Goal: Information Seeking & Learning: Understand process/instructions

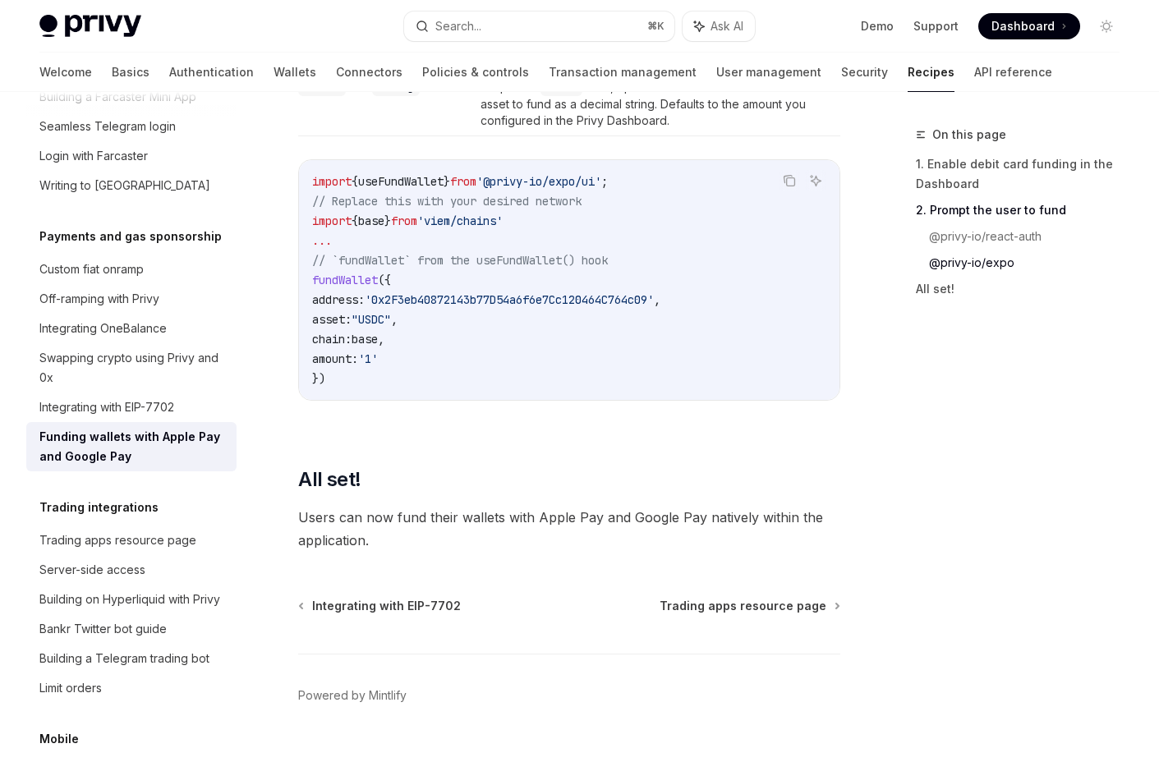
scroll to position [2132, 0]
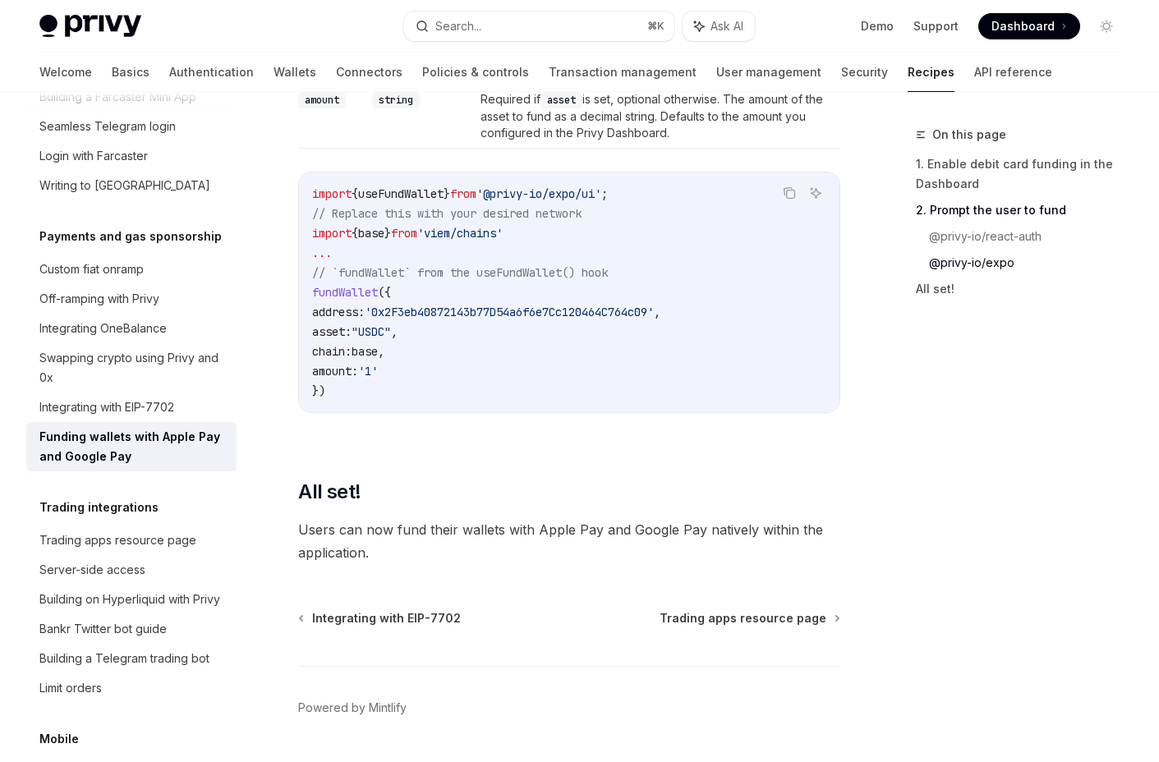
click at [481, 439] on div "Parameter Type Description address string The destination address to fund. chai…" at bounding box center [569, 152] width 542 height 573
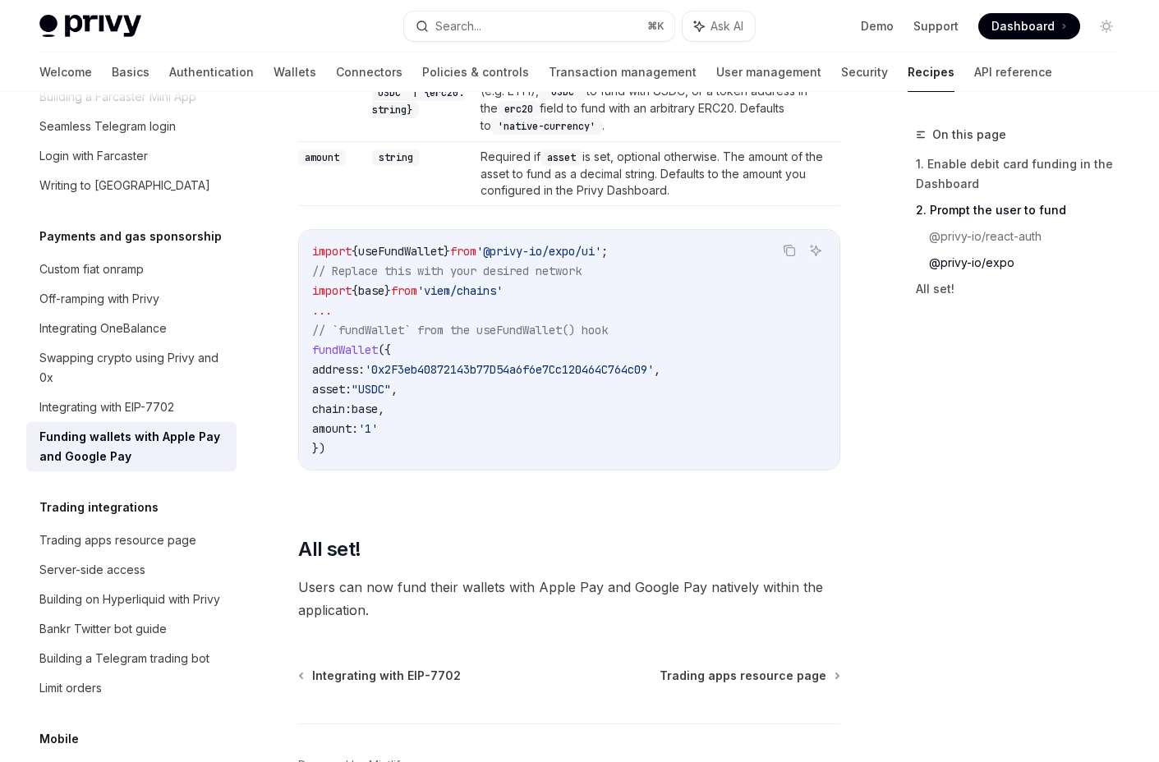
scroll to position [2053, 0]
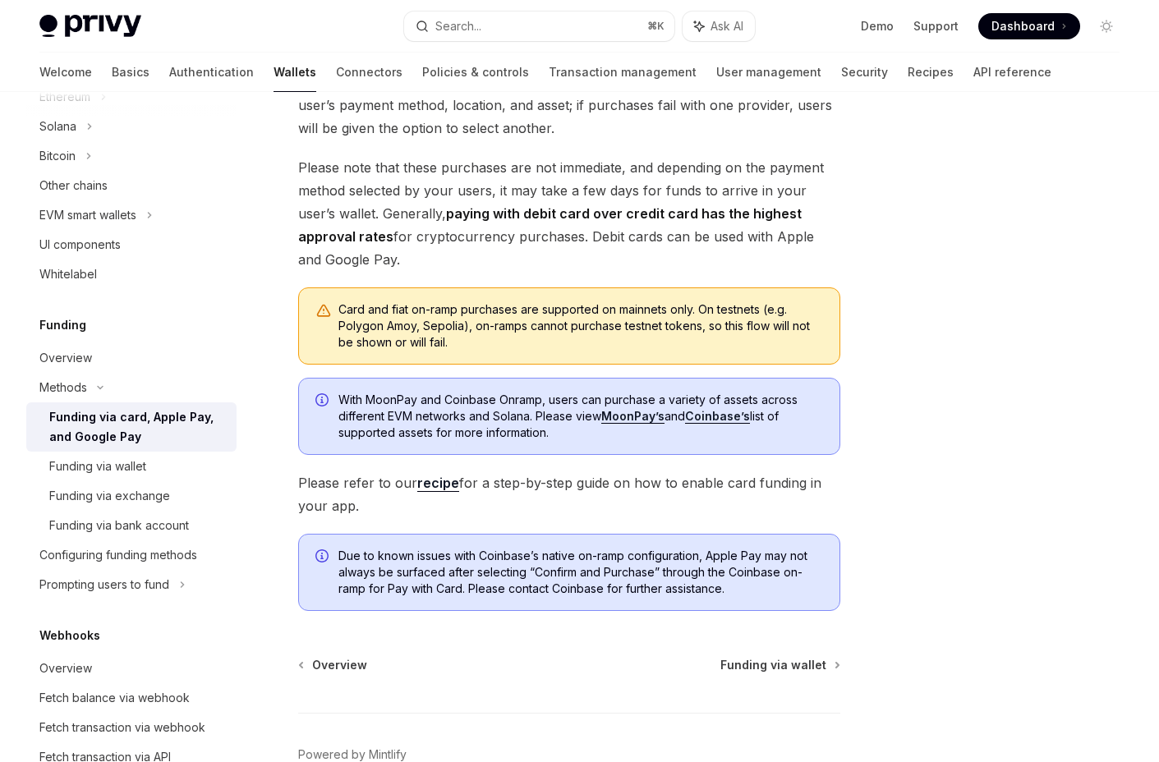
scroll to position [295, 0]
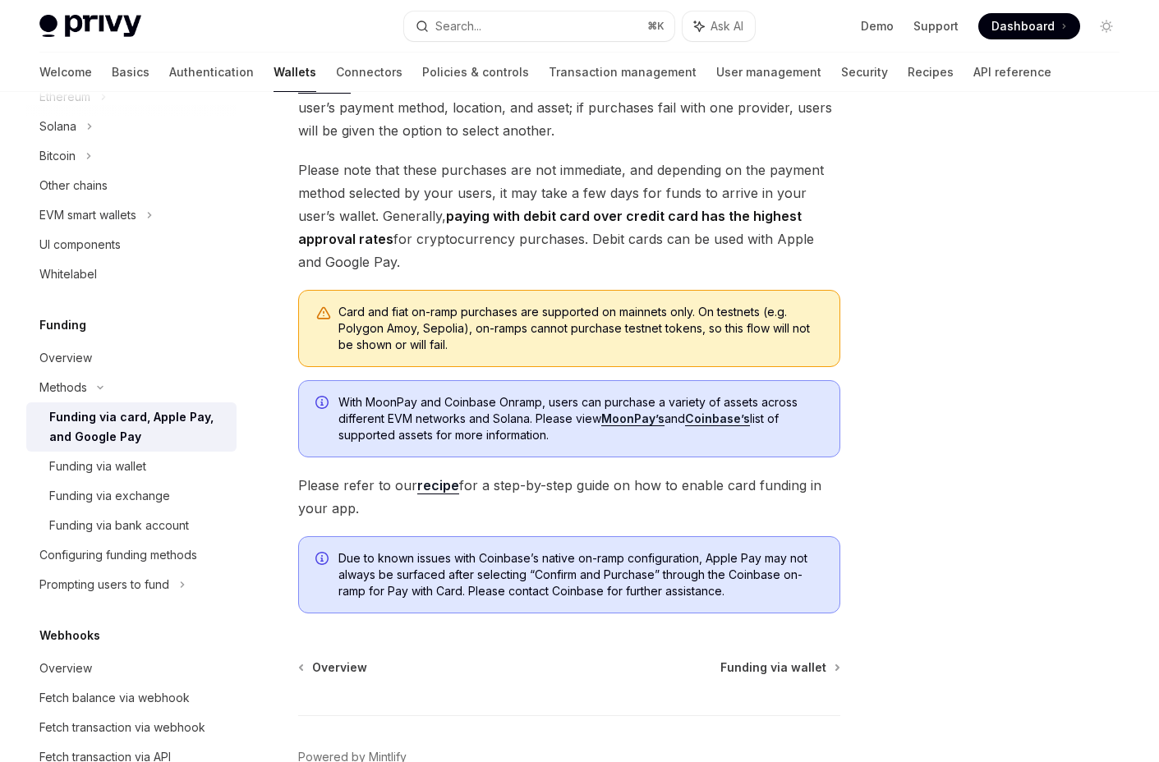
click at [292, 463] on div "Methods Funding via card, Apple Pay, and Google Pay OpenAI Open in ChatGPT Open…" at bounding box center [415, 343] width 856 height 1027
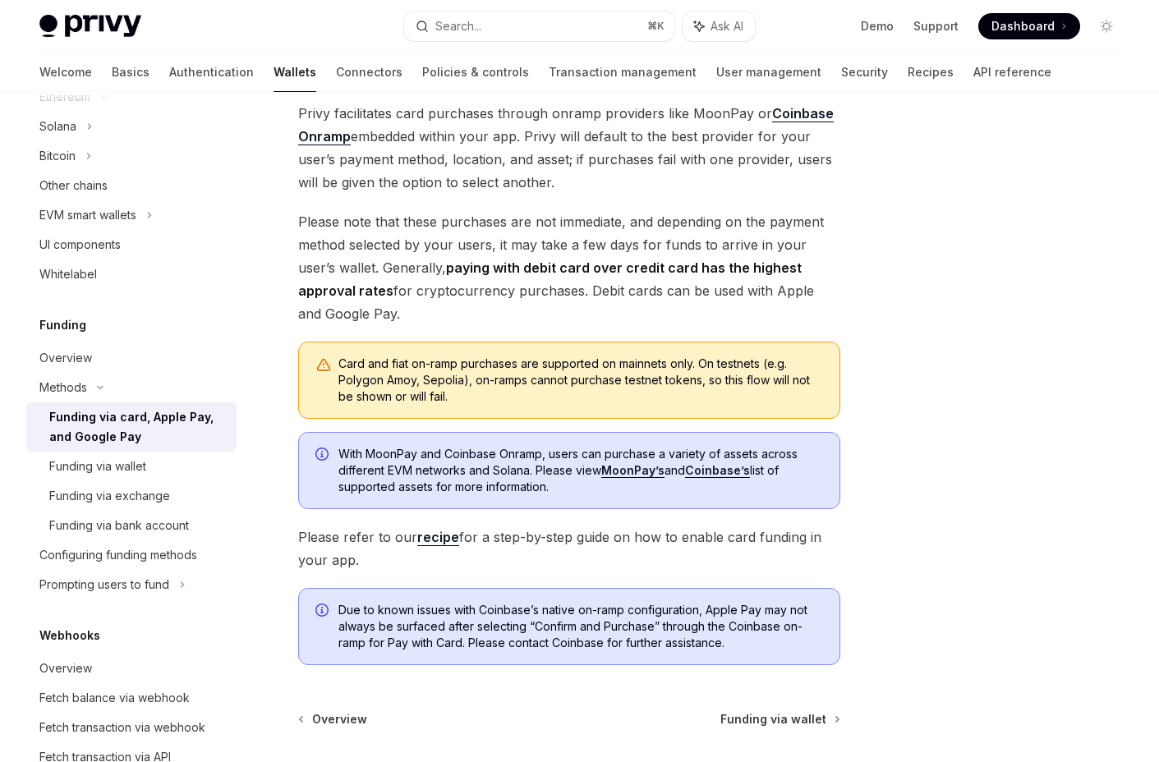
scroll to position [241, 0]
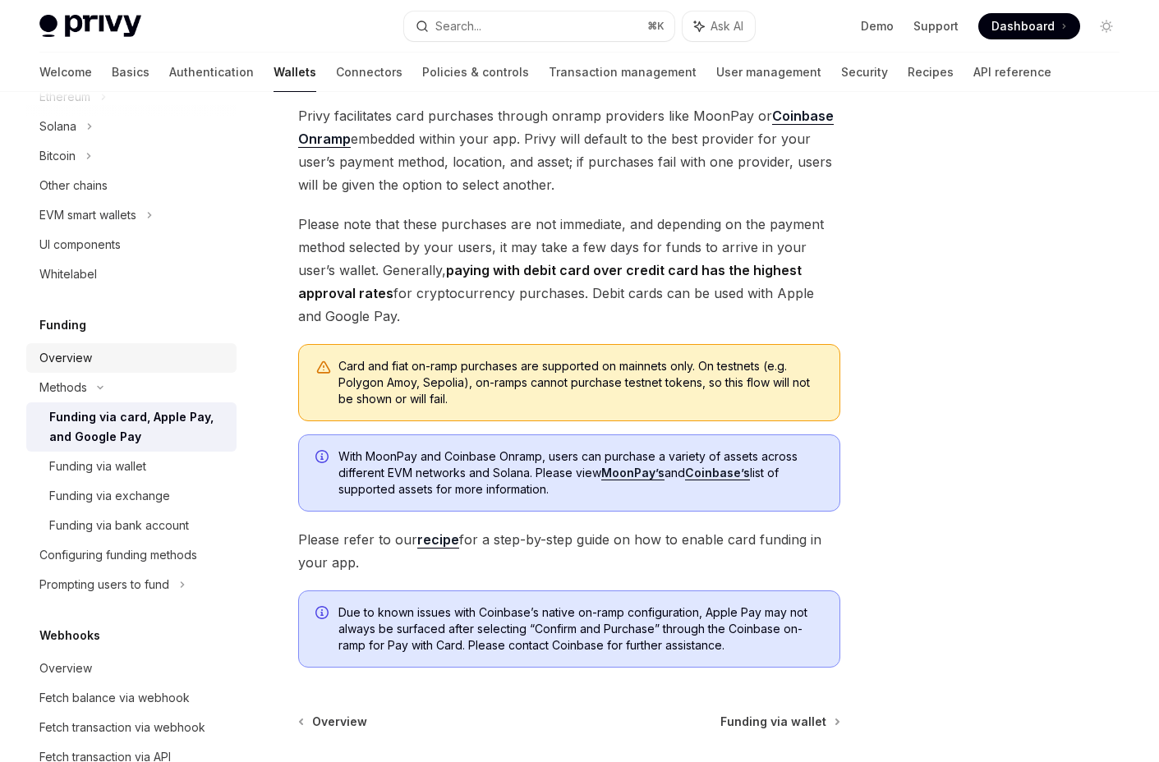
click at [160, 365] on div "Overview" at bounding box center [132, 358] width 187 height 20
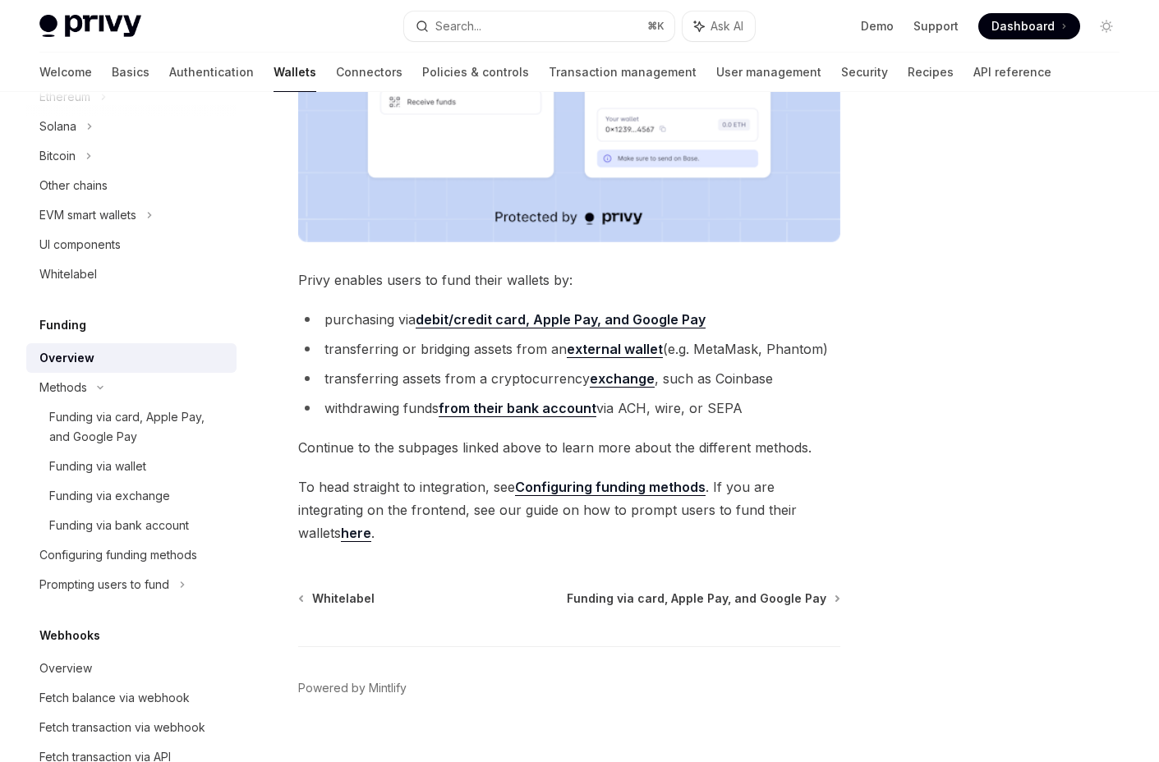
scroll to position [500, 0]
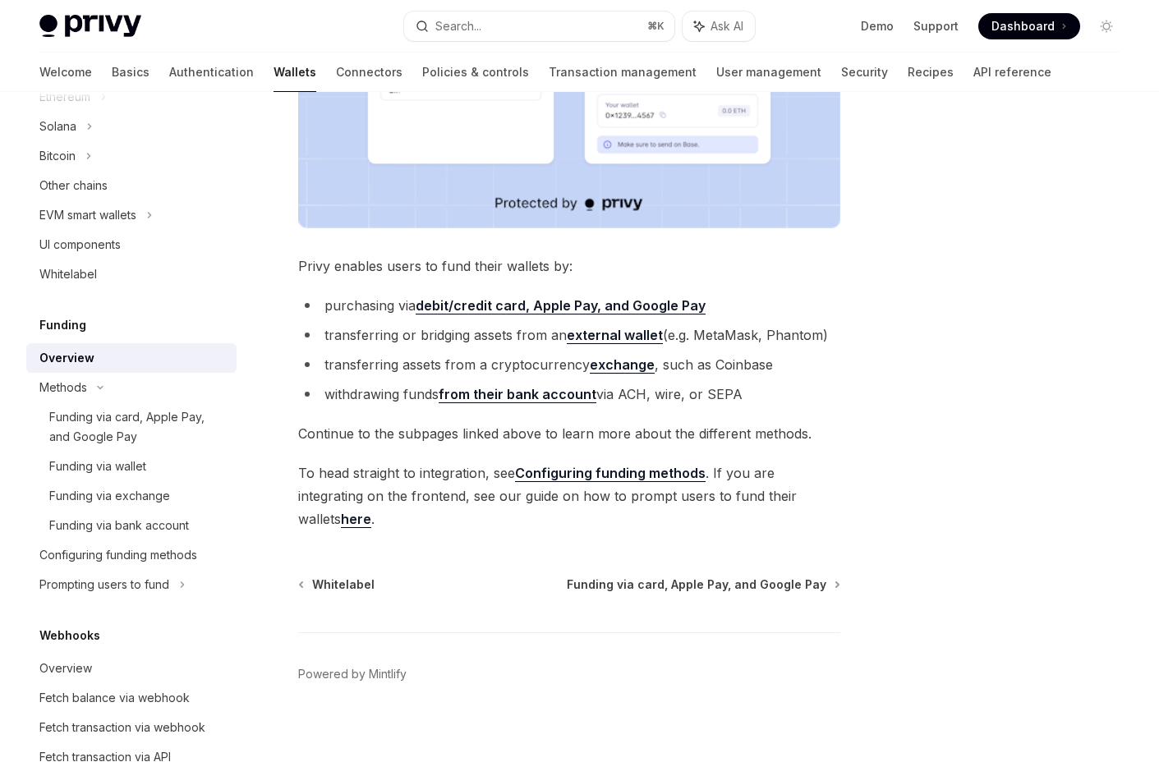
click at [489, 310] on strong "debit/credit card, Apple Pay, and Google Pay" at bounding box center [561, 305] width 290 height 16
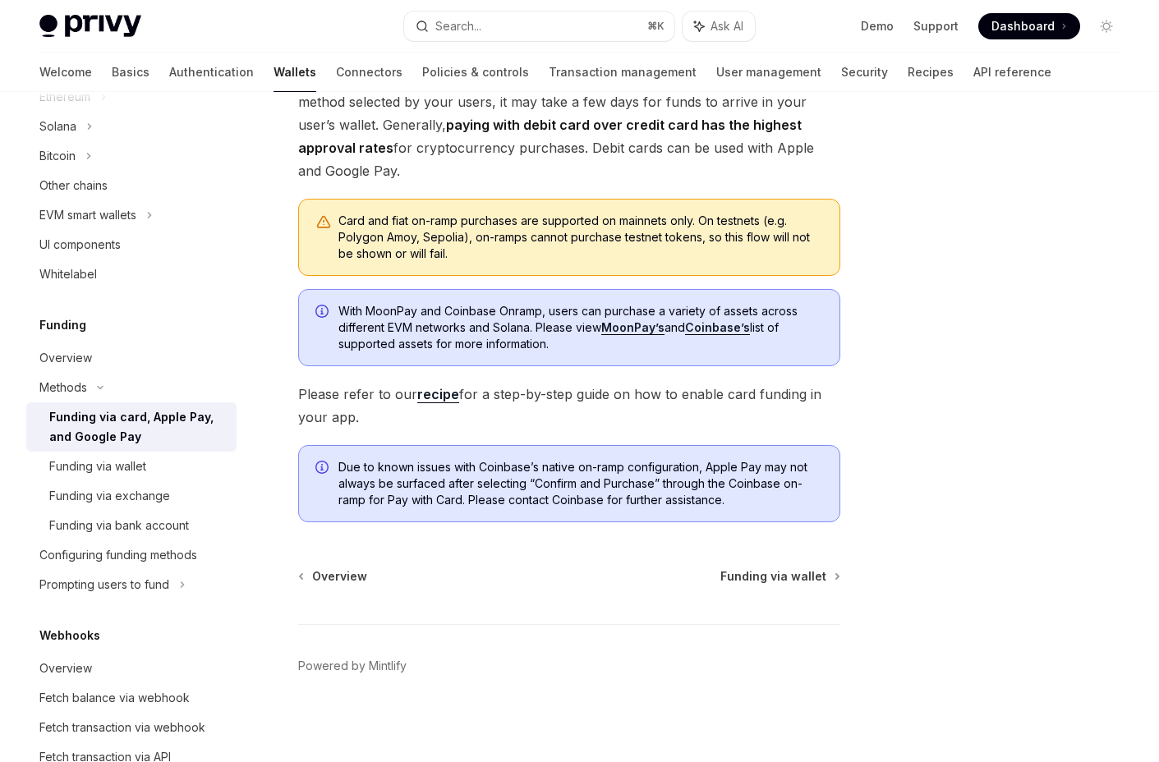
scroll to position [390, 0]
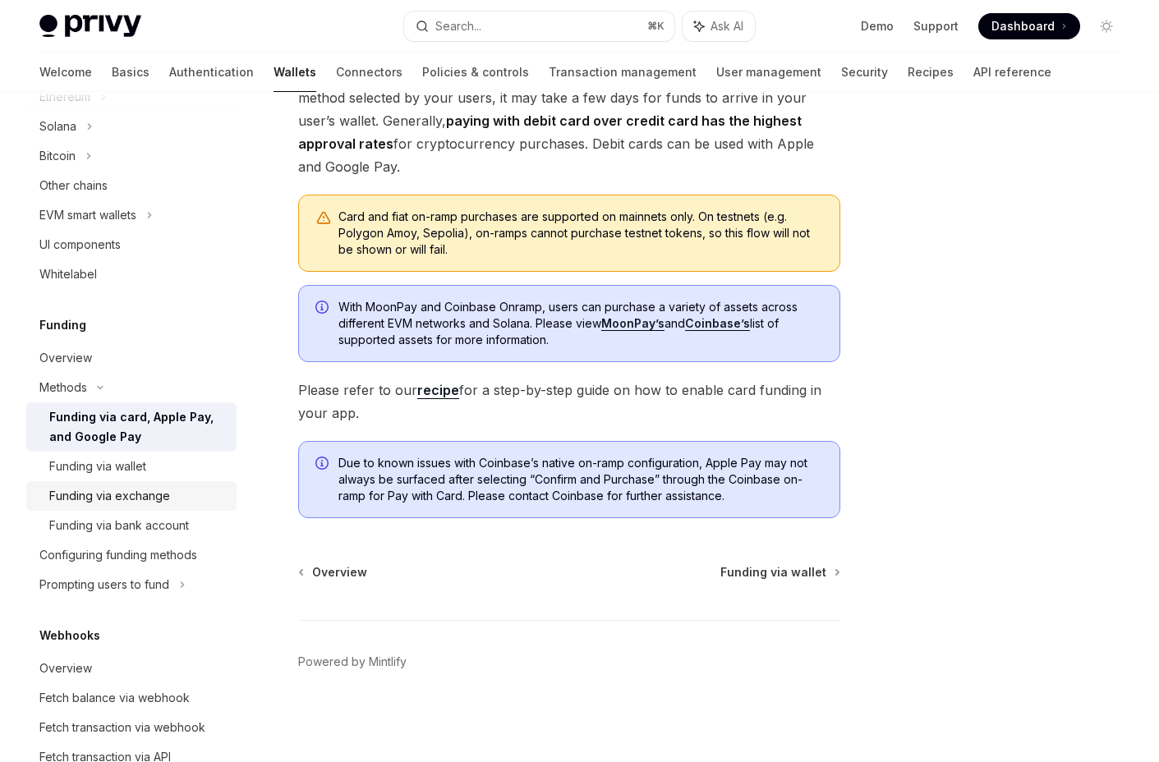
click at [163, 492] on div "Funding via exchange" at bounding box center [109, 496] width 121 height 20
type textarea "*"
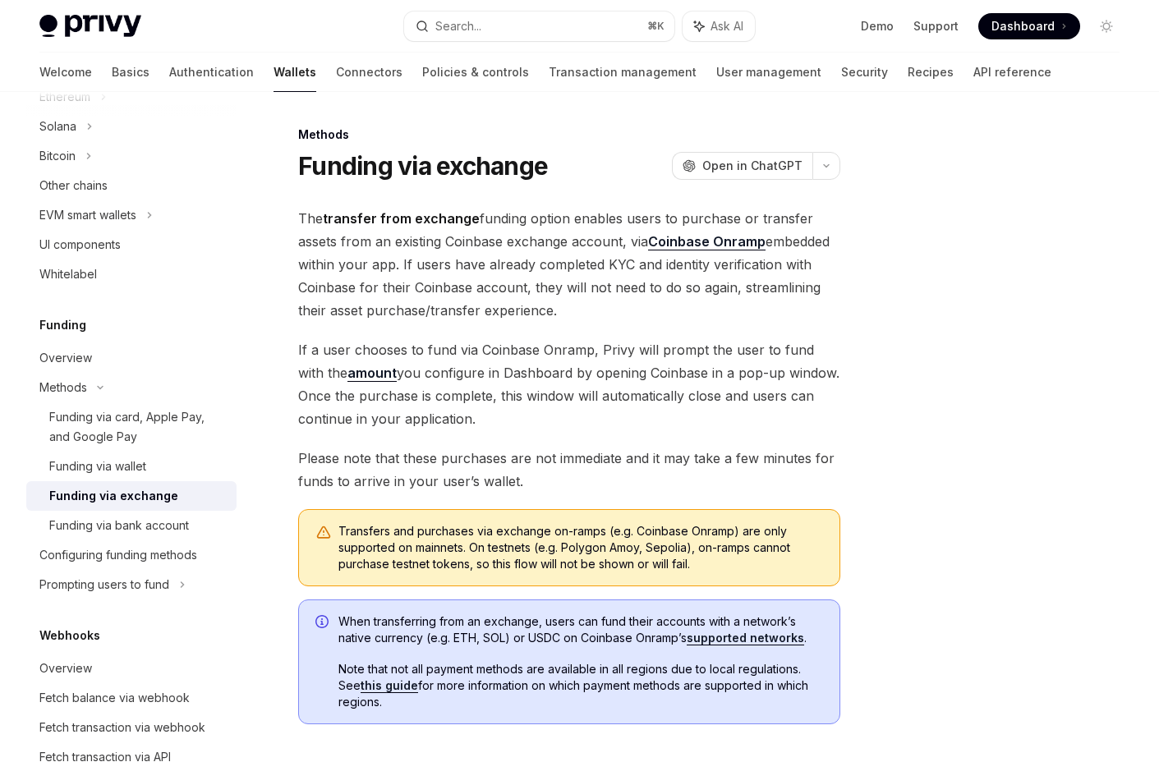
click at [424, 310] on span "The transfer from exchange funding option enables users to purchase or transfer…" at bounding box center [569, 264] width 542 height 115
